Goal: Navigation & Orientation: Find specific page/section

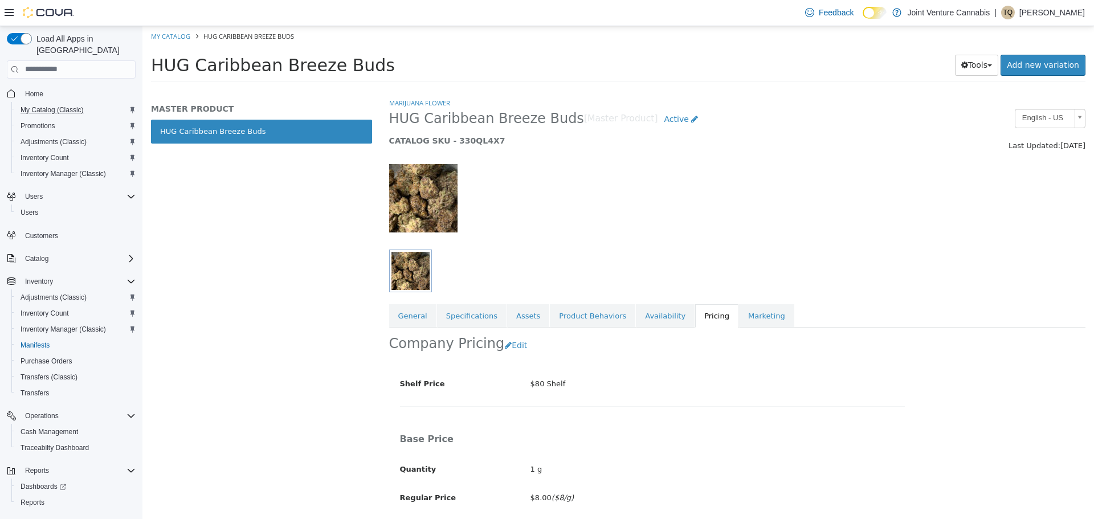
click at [31, 102] on button "My Catalog (Classic)" at bounding box center [75, 110] width 129 height 16
click at [37, 89] on span "Home" at bounding box center [34, 93] width 18 height 9
